Goal: Complete application form: Complete application form

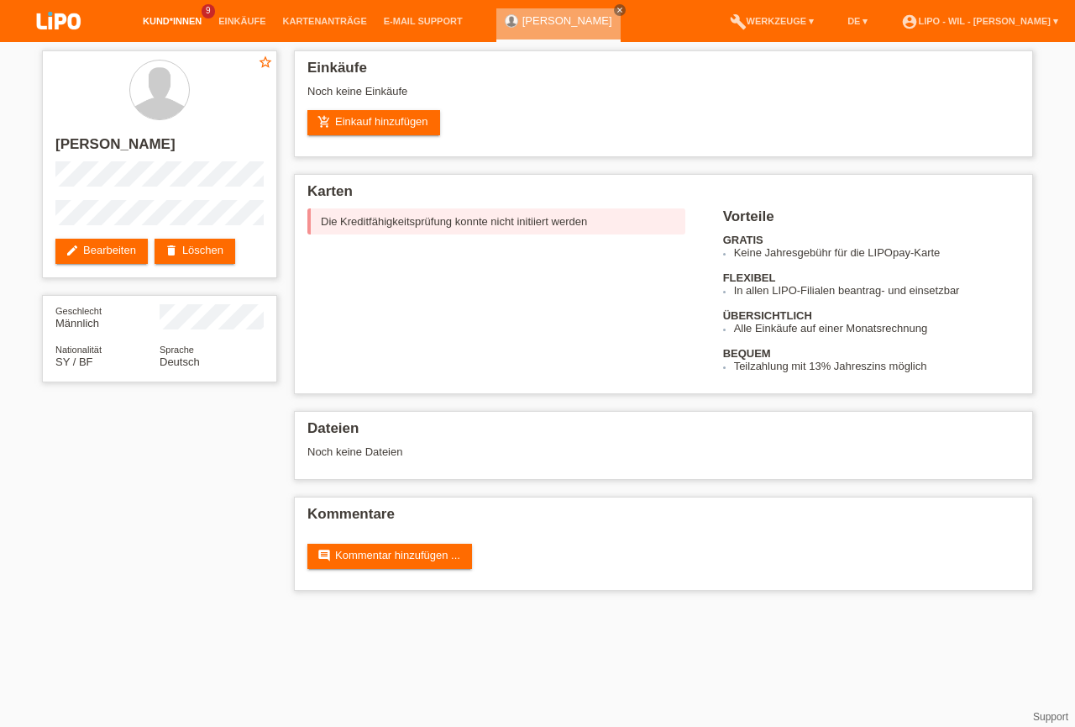
click at [155, 26] on link "Kund*innen" at bounding box center [172, 21] width 76 height 10
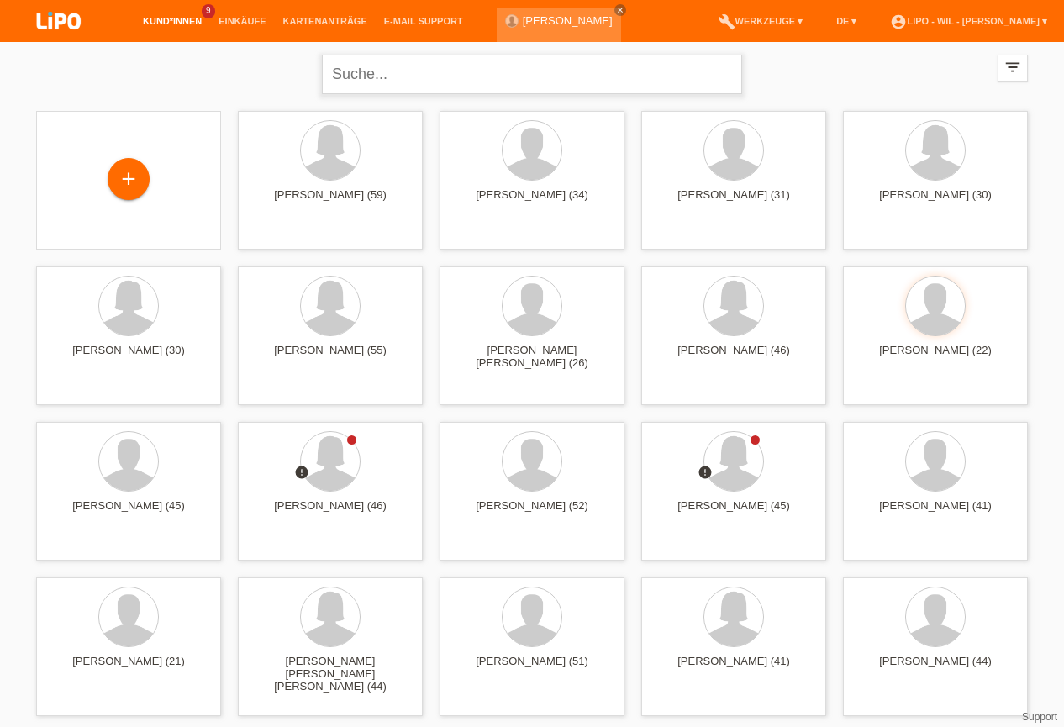
click at [356, 79] on input "text" at bounding box center [532, 74] width 420 height 39
type input "HAJRIZAJ"
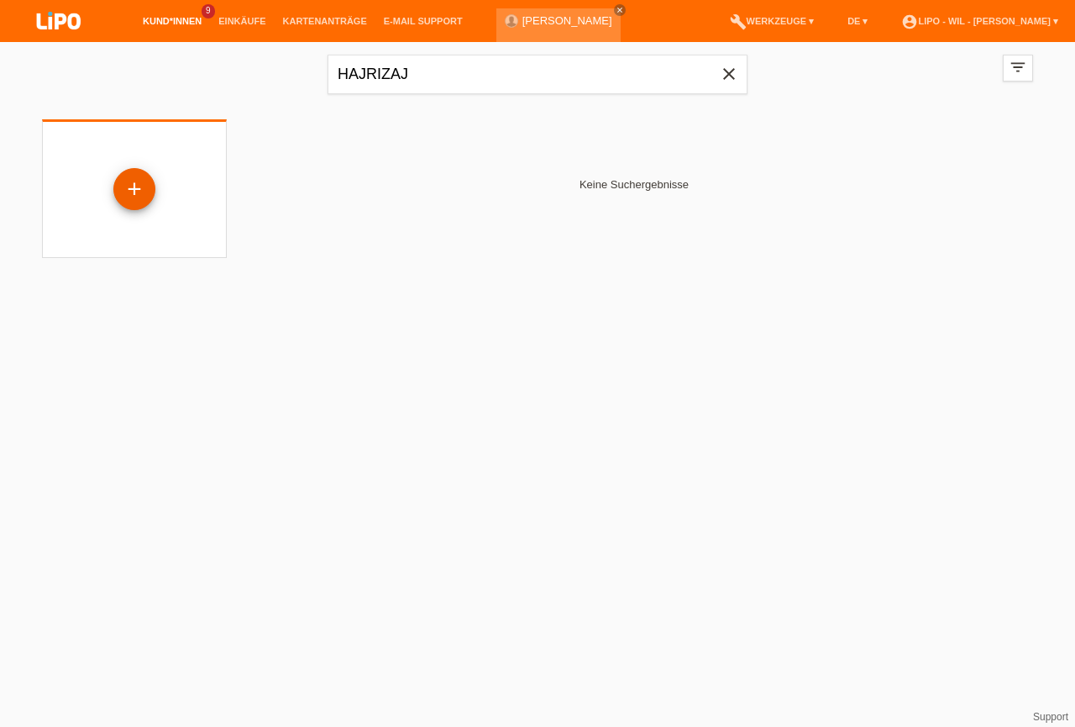
click at [151, 187] on div "+" at bounding box center [134, 189] width 40 height 29
click at [145, 187] on div "+" at bounding box center [134, 189] width 42 height 42
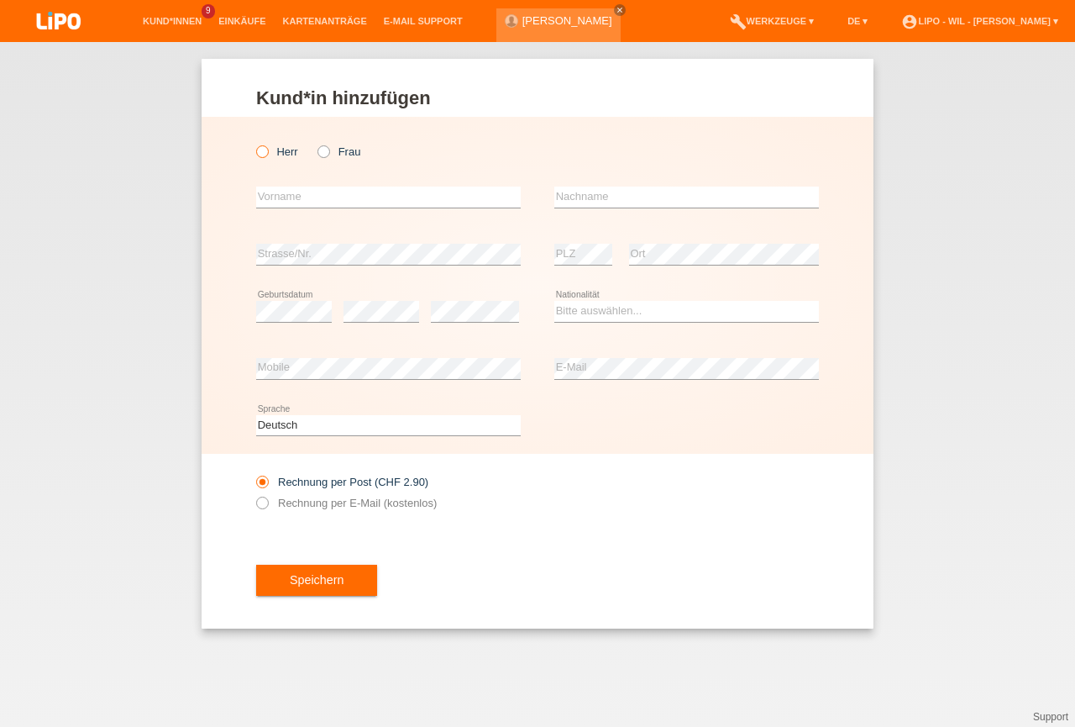
click at [254, 143] on icon at bounding box center [254, 143] width 0 height 0
click at [262, 152] on input "Herr" at bounding box center [261, 150] width 11 height 11
radio input "true"
click at [313, 199] on input "text" at bounding box center [388, 197] width 265 height 21
type input "hAJRIZAJ"
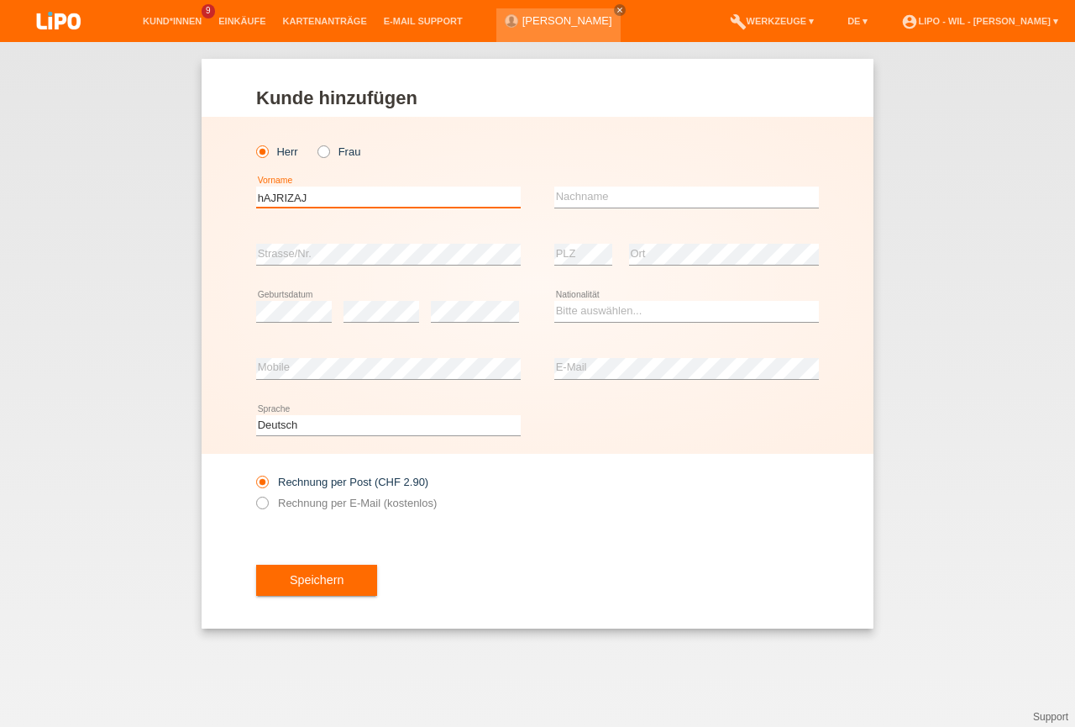
drag, startPoint x: 310, startPoint y: 199, endPoint x: 251, endPoint y: 200, distance: 58.8
click at [256, 200] on input "hAJRIZAJ" at bounding box center [388, 197] width 265 height 21
type input "i"
type input "Ilir"
click at [564, 198] on input "text" at bounding box center [687, 197] width 265 height 21
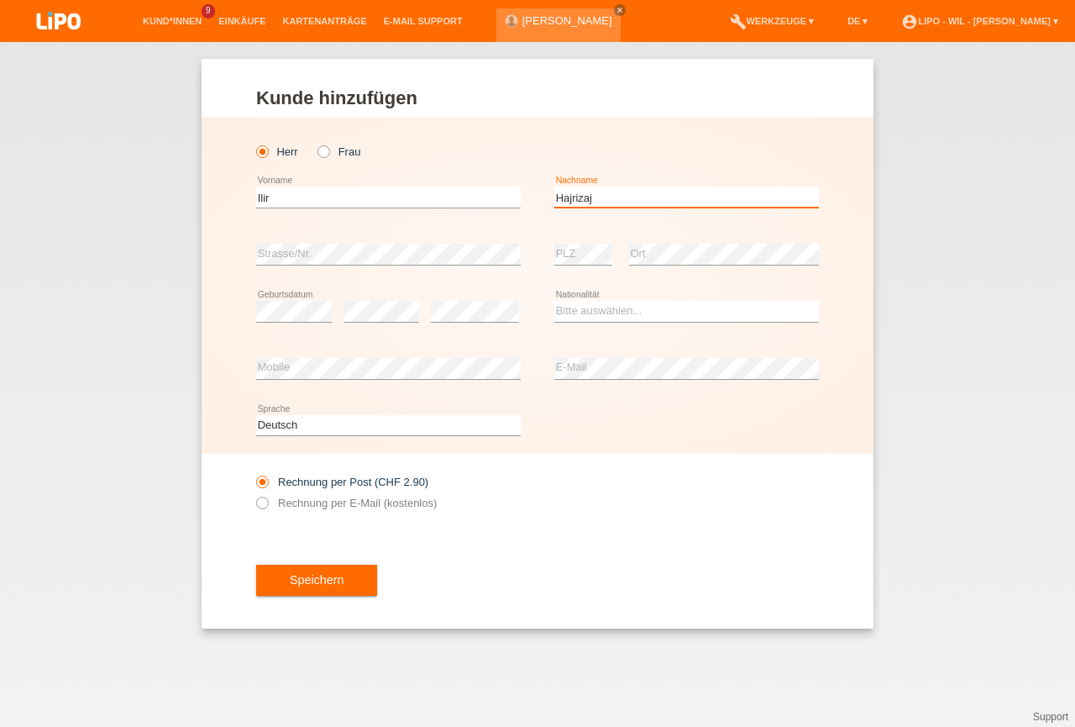
type input "Hajrizaj"
click at [289, 323] on div "error Geburtsdatum" at bounding box center [294, 311] width 76 height 57
click at [560, 318] on select "Bitte auswählen... Schweiz Deutschland Liechtenstein Österreich ------------ Af…" at bounding box center [687, 311] width 265 height 20
select select "CH"
click at [0, 0] on option "Schweiz" at bounding box center [0, 0] width 0 height 0
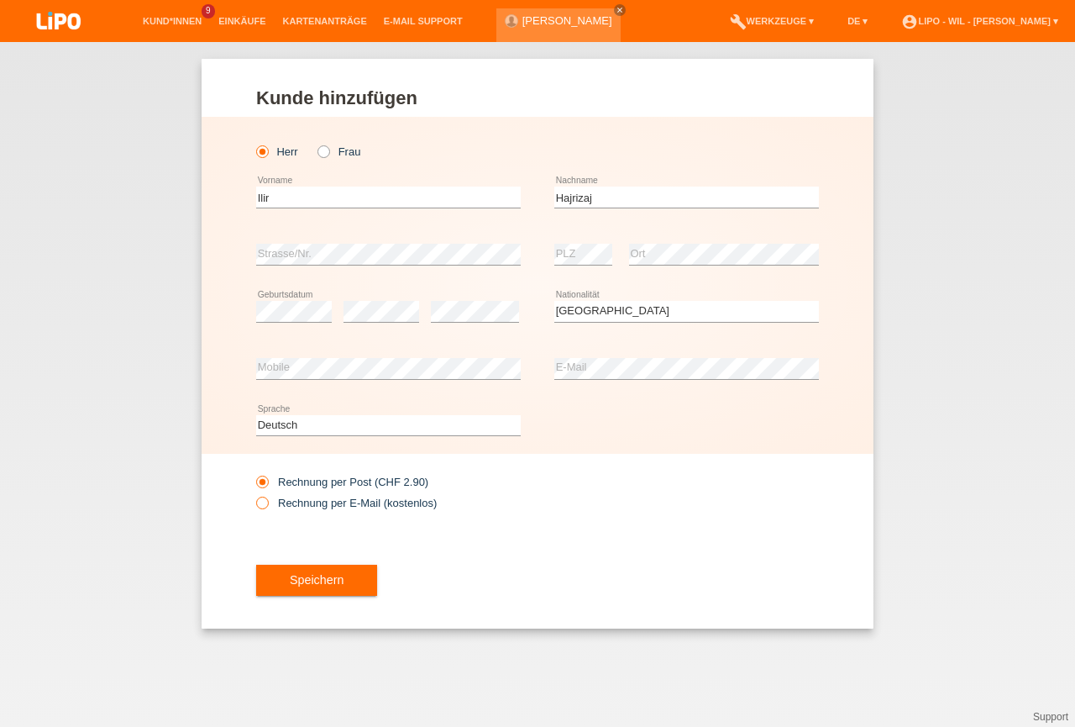
click at [254, 494] on icon at bounding box center [254, 494] width 0 height 0
click at [264, 502] on input "Rechnung per E-Mail (kostenlos)" at bounding box center [261, 507] width 11 height 21
radio input "true"
click at [319, 581] on span "Speichern" at bounding box center [317, 579] width 54 height 13
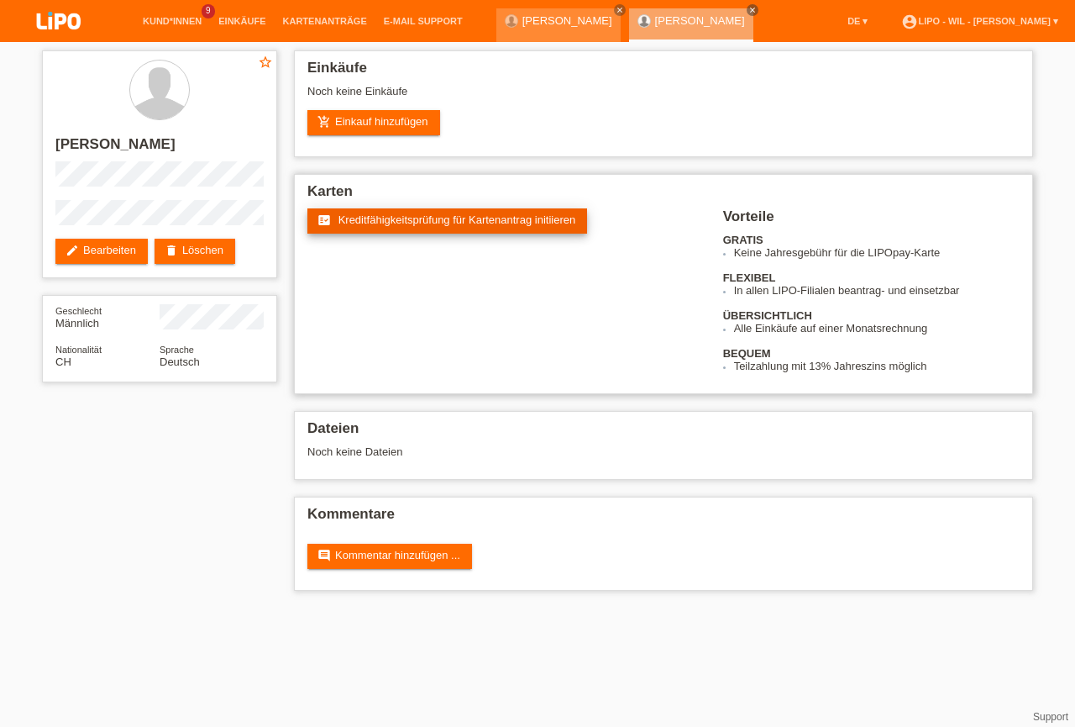
click at [385, 221] on span "Kreditfähigkeitsprüfung für Kartenantrag initiieren" at bounding box center [458, 219] width 238 height 13
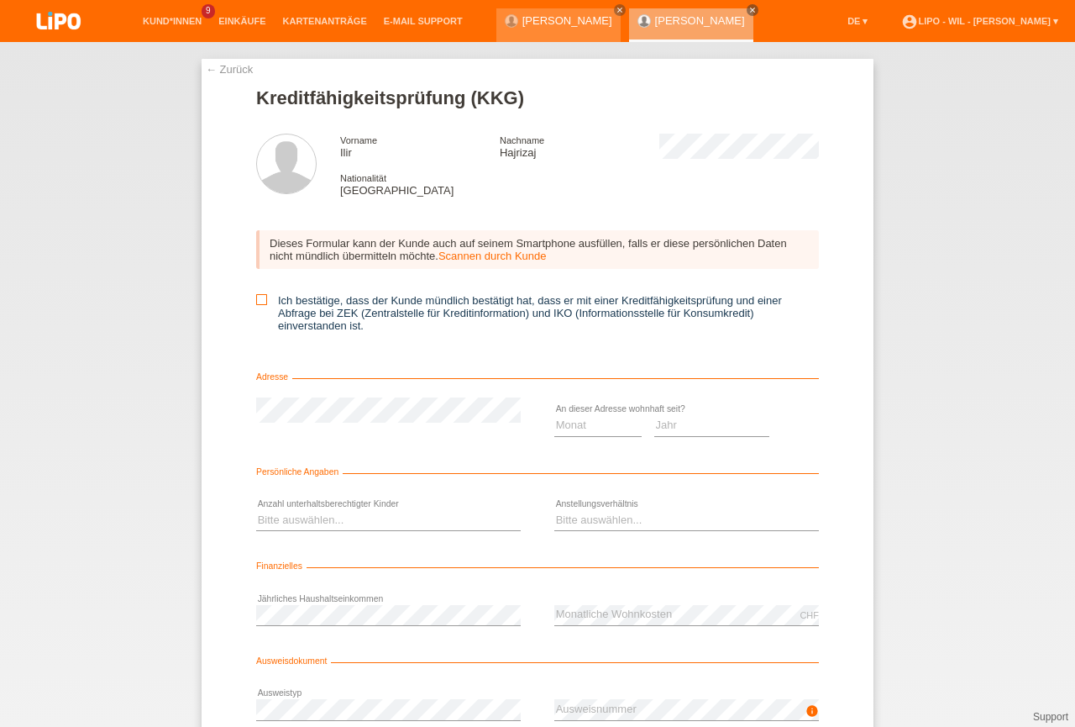
click at [256, 302] on icon at bounding box center [261, 299] width 11 height 11
click at [256, 302] on input "Ich bestätige, dass der Kunde mündlich bestätigt hat, dass er mit einer Kreditf…" at bounding box center [261, 299] width 11 height 11
checkbox input "true"
click at [555, 415] on select "Monat 01 02 03 04 05 06 07 08 09 10" at bounding box center [598, 425] width 87 height 20
select select "05"
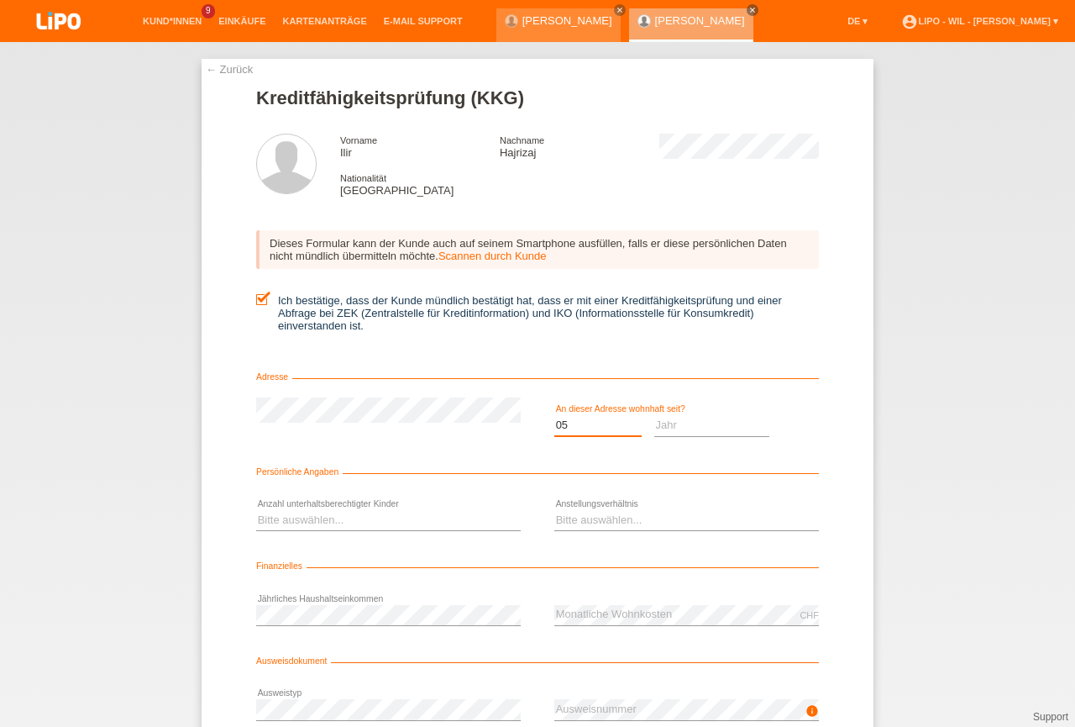
click at [0, 0] on option "05" at bounding box center [0, 0] width 0 height 0
click at [654, 415] on select "Jahr 2025 2024 2023 2022 2021 2020 2019 2018 2017 2016 2015 2014 2013 2012 2011…" at bounding box center [712, 425] width 116 height 20
click at [688, 426] on select "Jahr 2025 2024 2023 2022 2021 2020 2019 2018 2017 2016 2015 2014 2013 2012 2011…" at bounding box center [712, 425] width 116 height 20
click at [654, 415] on select "Jahr 2025 2024 2023 2022 2021 2020 2019 2018 2017 2016 2015 2014 2013 2012 2011…" at bounding box center [712, 425] width 116 height 20
select select "1996"
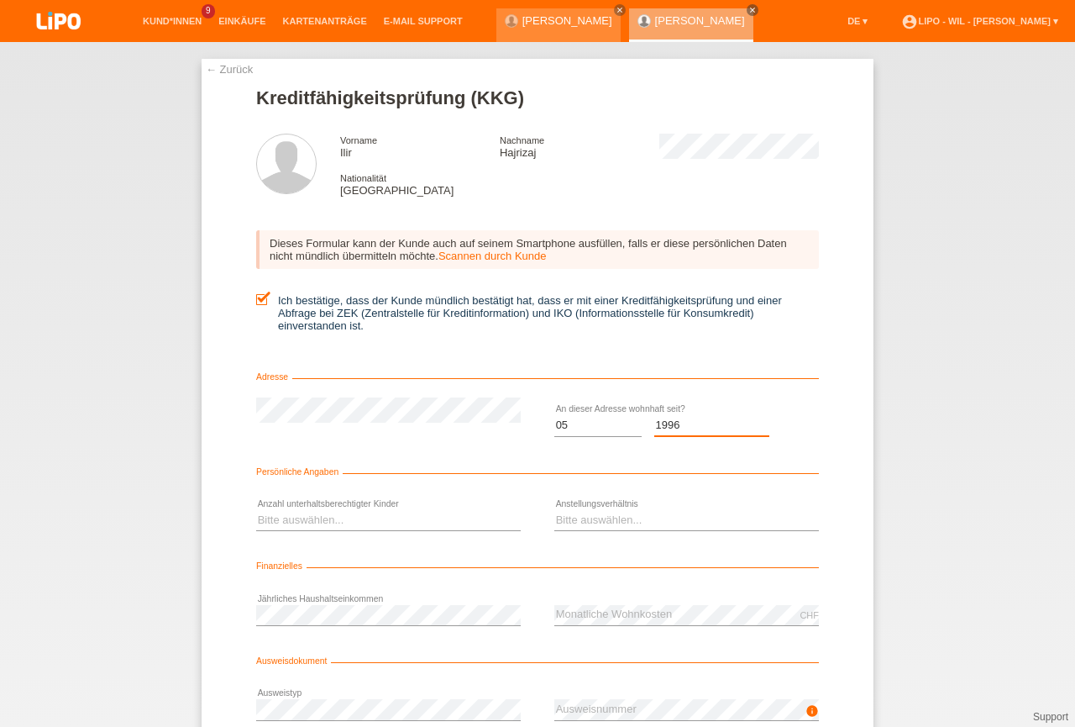
click at [0, 0] on option "1996" at bounding box center [0, 0] width 0 height 0
click at [256, 510] on select "Bitte auswählen... 0 1 2 3 4 5 6 7 8 9" at bounding box center [388, 520] width 265 height 20
select select "2"
click at [0, 0] on option "2" at bounding box center [0, 0] width 0 height 0
click at [555, 510] on select "Bitte auswählen... Unbefristet Befristet Lehrling/Student Pensioniert Nicht arb…" at bounding box center [687, 520] width 265 height 20
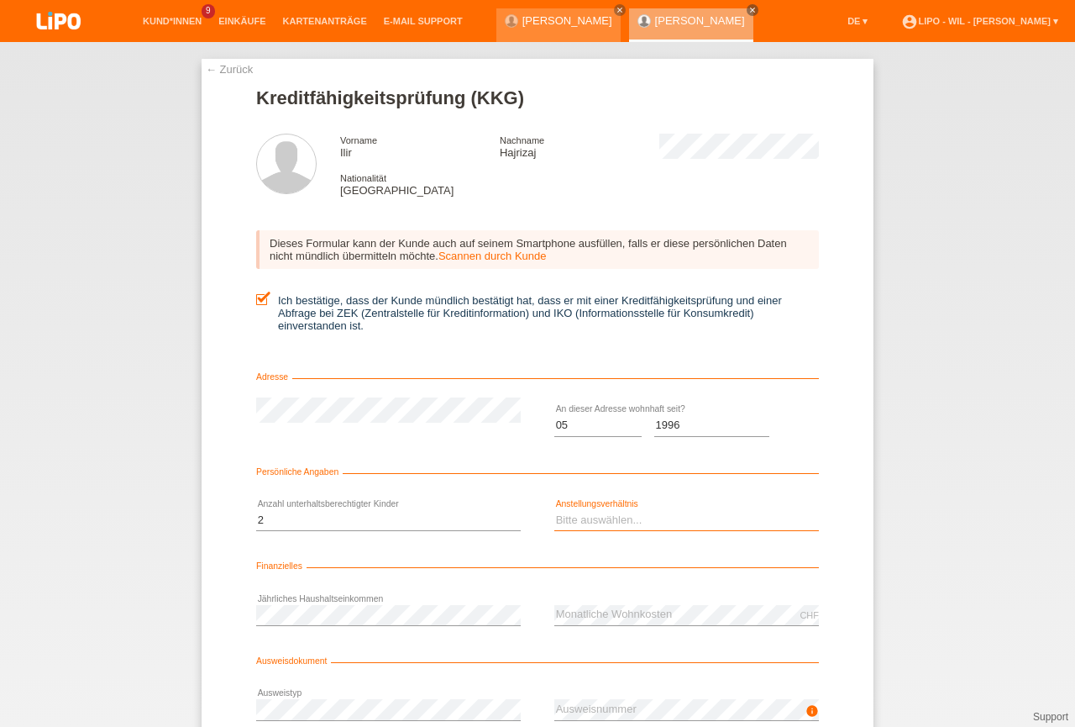
select select "UNLIMITED"
click at [0, 0] on option "Unbefristet" at bounding box center [0, 0] width 0 height 0
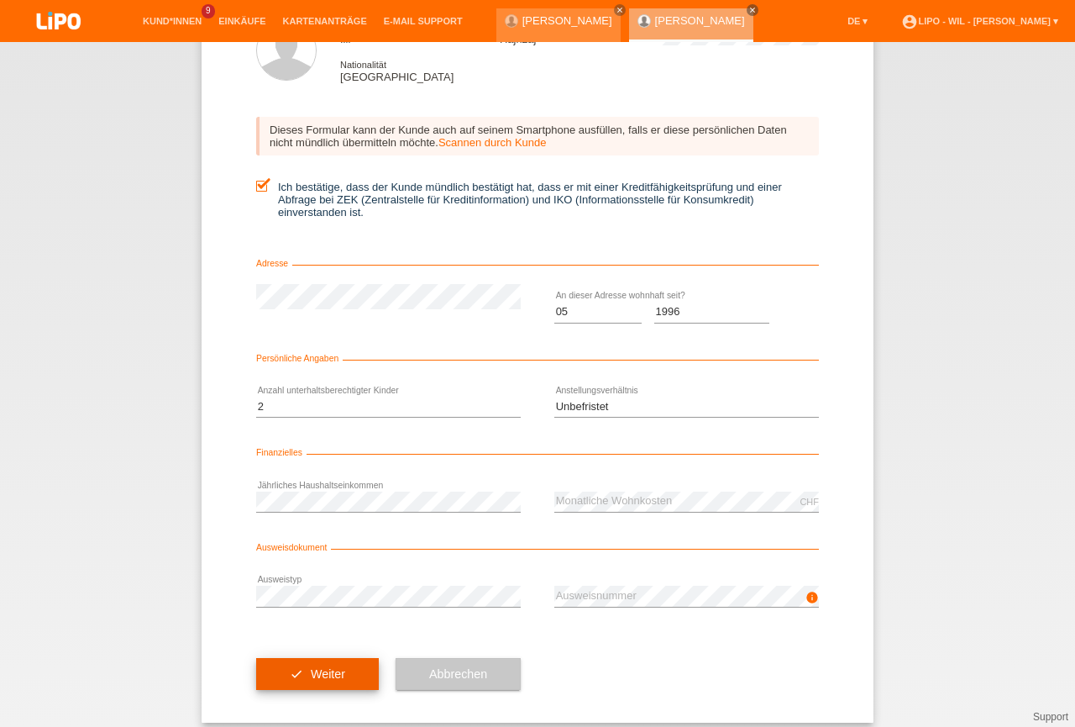
click at [312, 683] on button "check Weiter" at bounding box center [317, 674] width 123 height 32
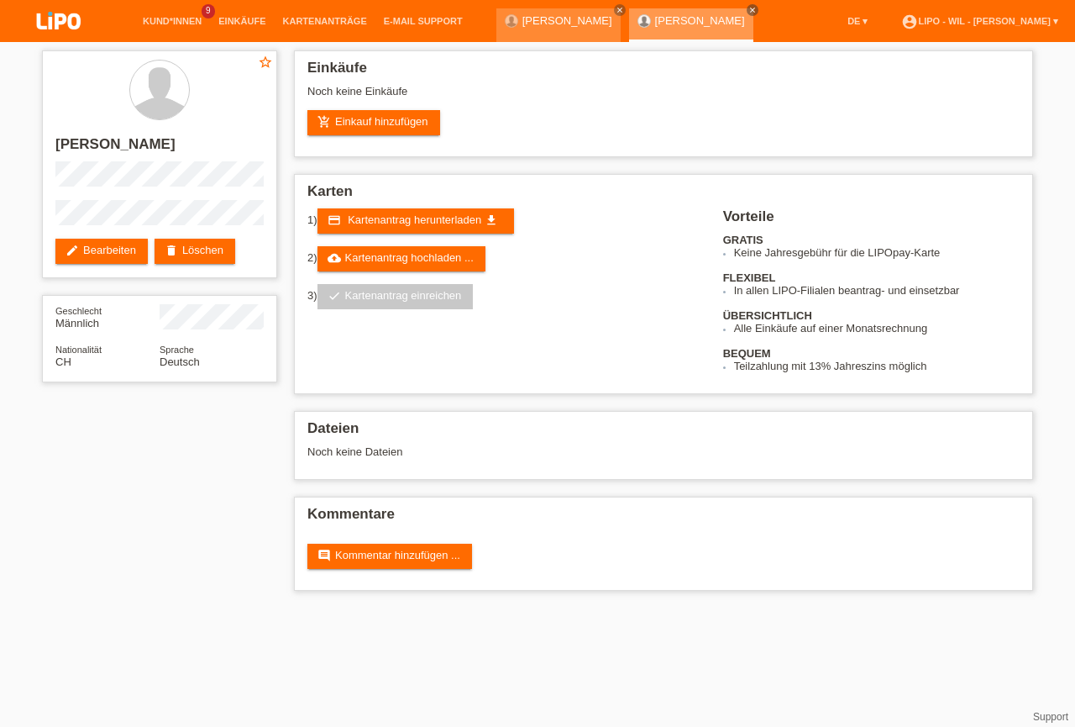
click at [676, 24] on link "[PERSON_NAME]" at bounding box center [700, 20] width 90 height 13
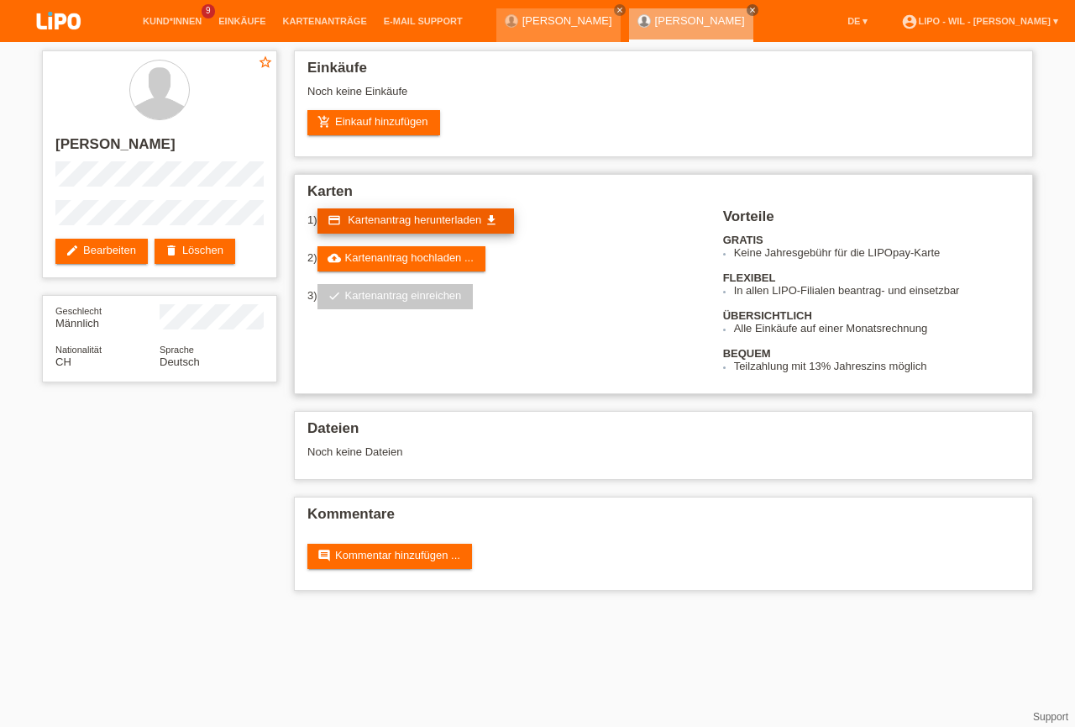
click at [424, 221] on span "Kartenantrag herunterladen" at bounding box center [415, 219] width 134 height 13
click at [1009, 24] on link "account_circle LIPO - Wil - [PERSON_NAME] ▾" at bounding box center [980, 21] width 174 height 10
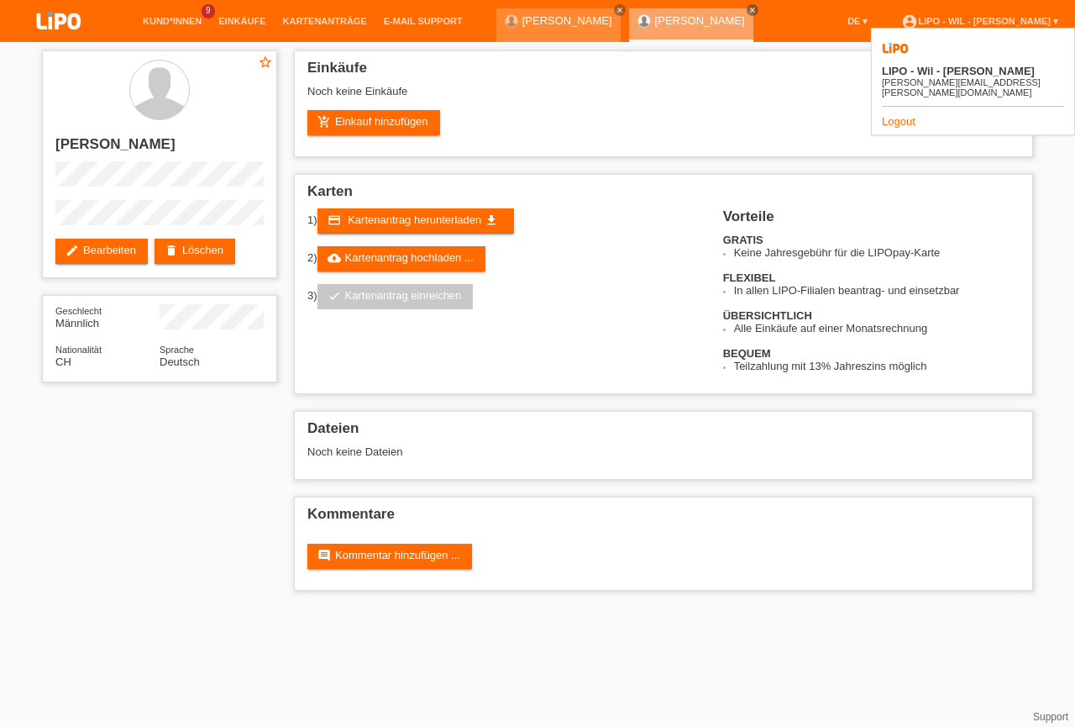
click at [902, 115] on link "Logout" at bounding box center [899, 121] width 34 height 13
